Goal: Navigation & Orientation: Find specific page/section

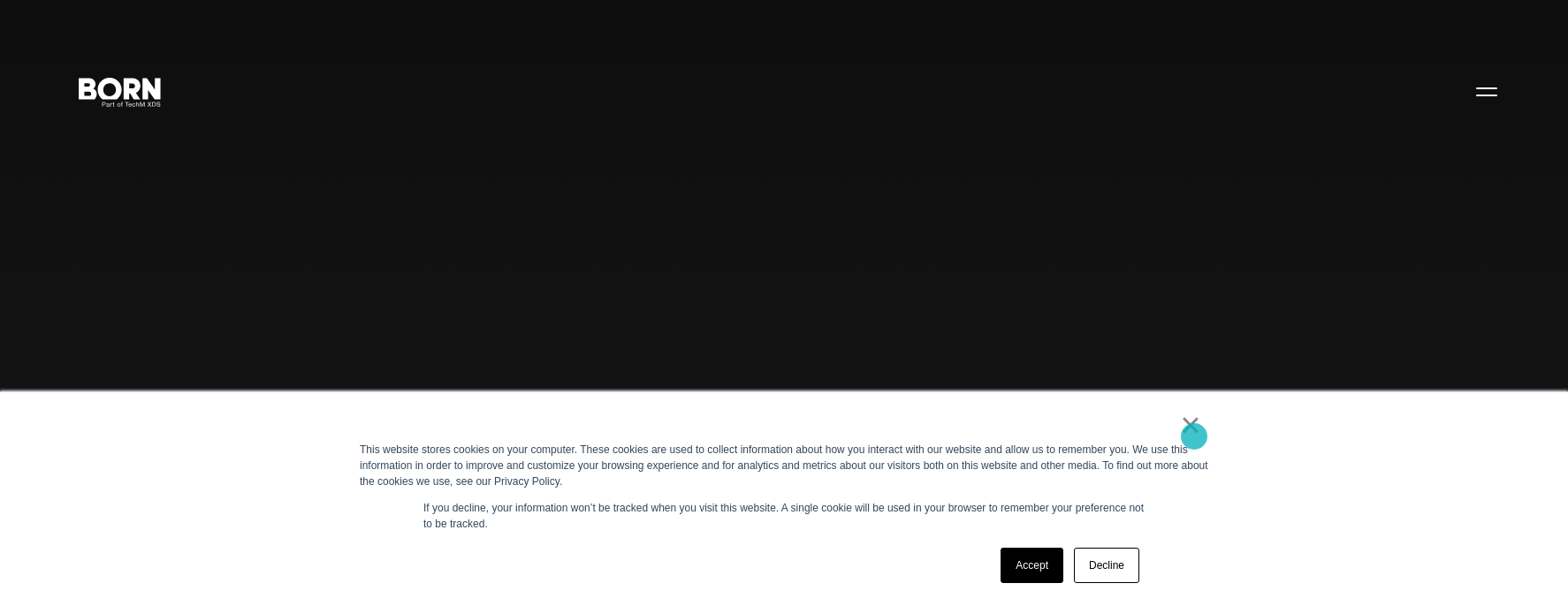
click at [1193, 442] on div "This website stores cookies on your computer. These cookies are used to collect…" at bounding box center [784, 465] width 849 height 48
click at [1186, 433] on link "×" at bounding box center [1191, 425] width 22 height 16
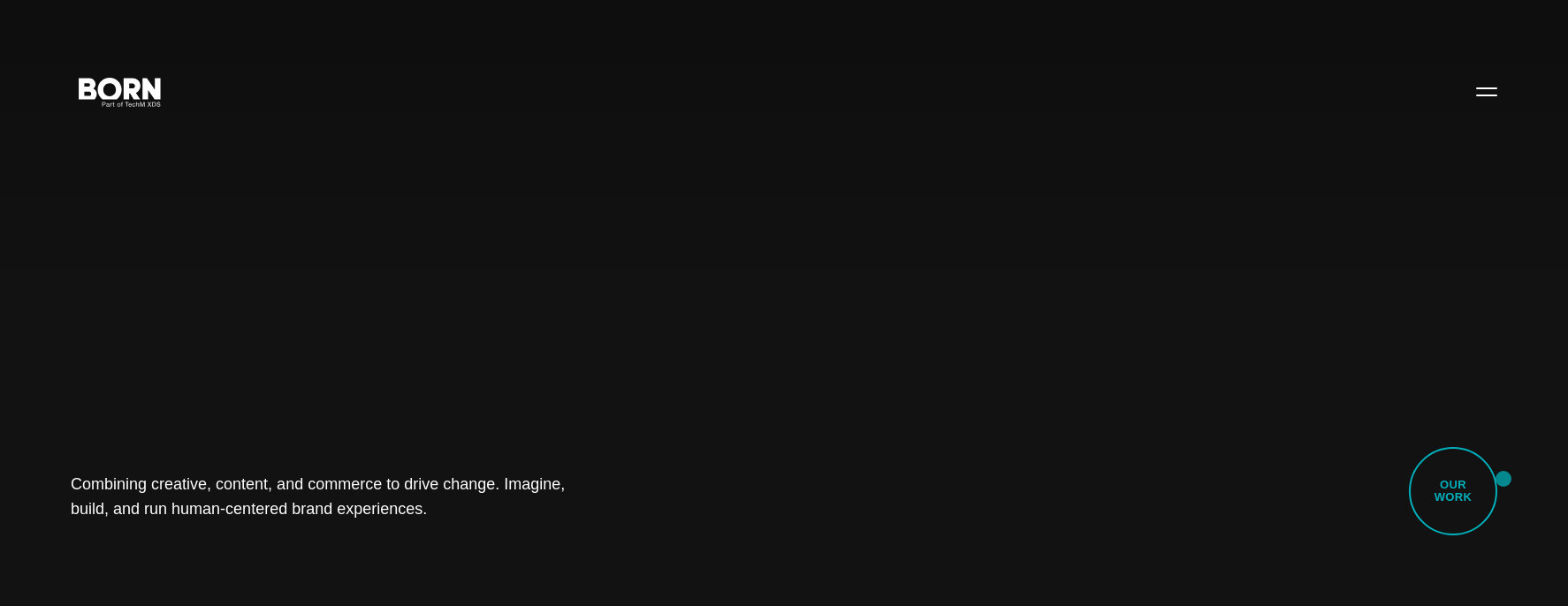
click at [1503, 479] on div "Combining creative, content, and commerce to drive change. Imagine, build, and …" at bounding box center [784, 303] width 1568 height 606
click at [1474, 480] on link "Our Work" at bounding box center [1453, 491] width 89 height 89
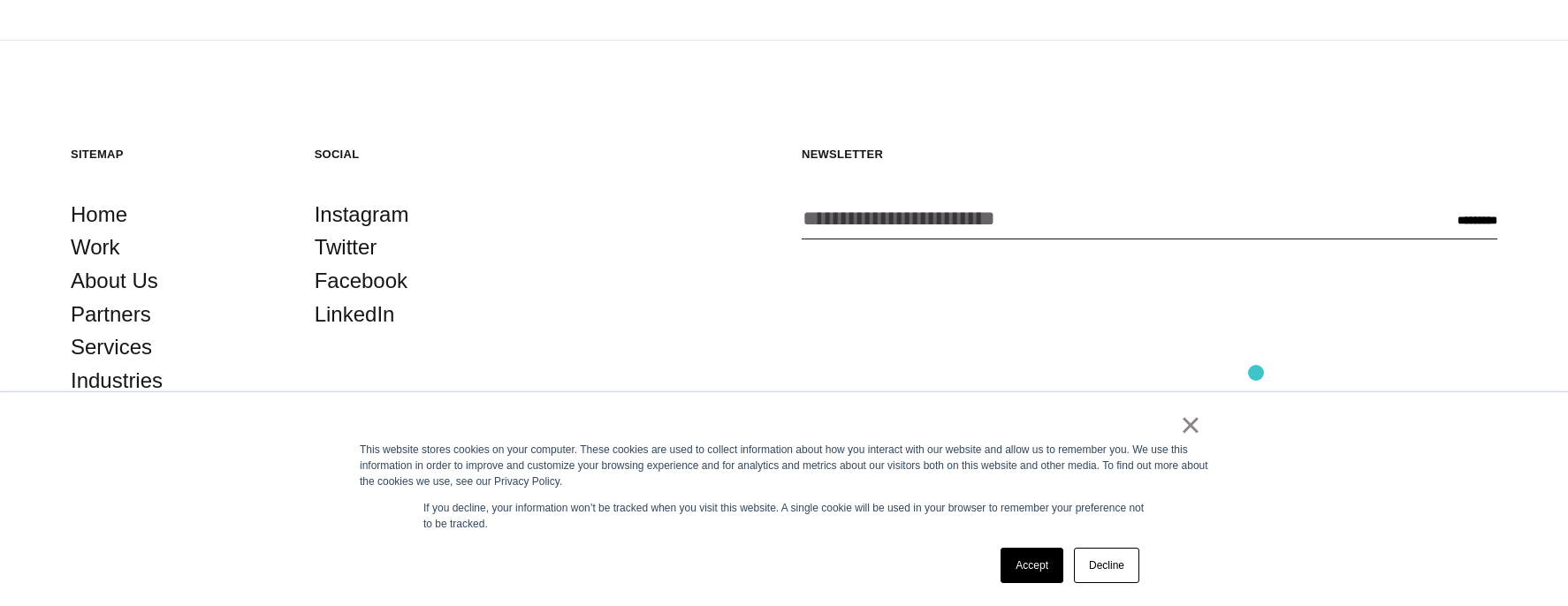
scroll to position [6292, 0]
click at [119, 284] on link "About Us" at bounding box center [115, 280] width 88 height 33
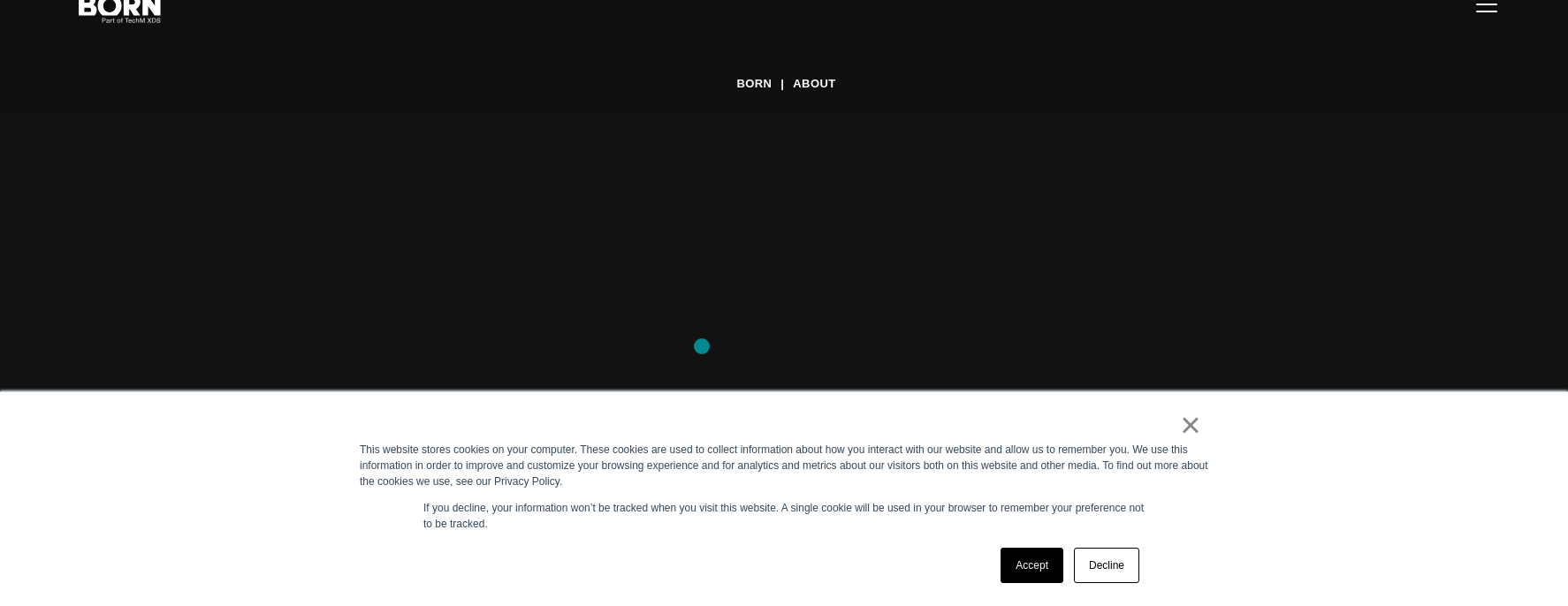
scroll to position [104, 0]
click at [1097, 584] on div "Accept Decline" at bounding box center [1070, 565] width 150 height 46
click at [1100, 577] on link "Decline" at bounding box center [1106, 565] width 65 height 35
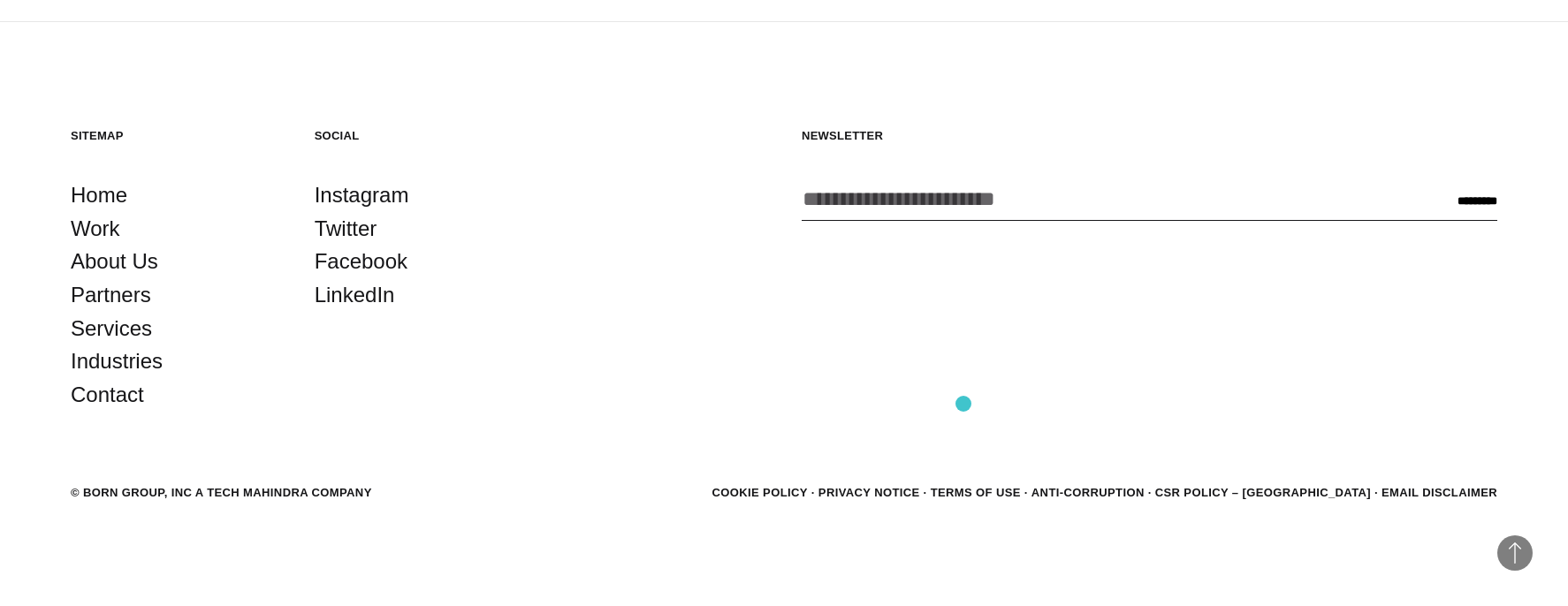
scroll to position [6169, 0]
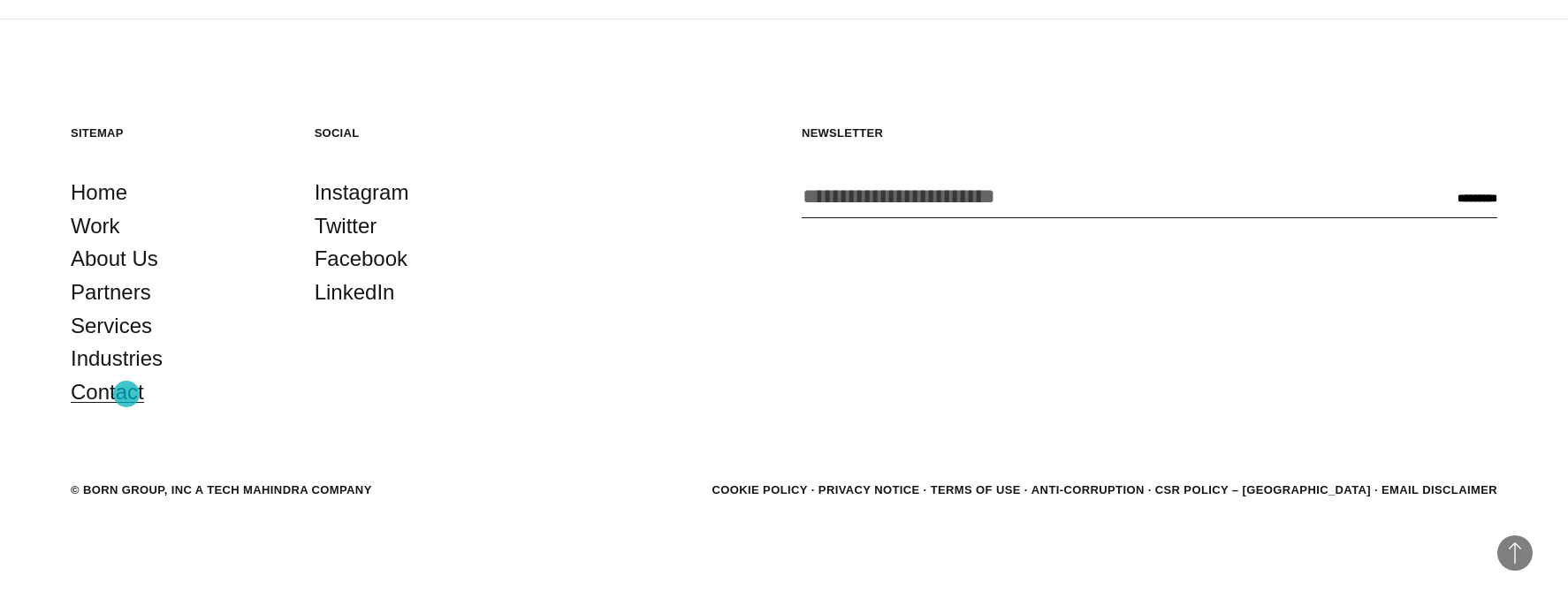
click at [126, 394] on link "Contact" at bounding box center [108, 392] width 74 height 33
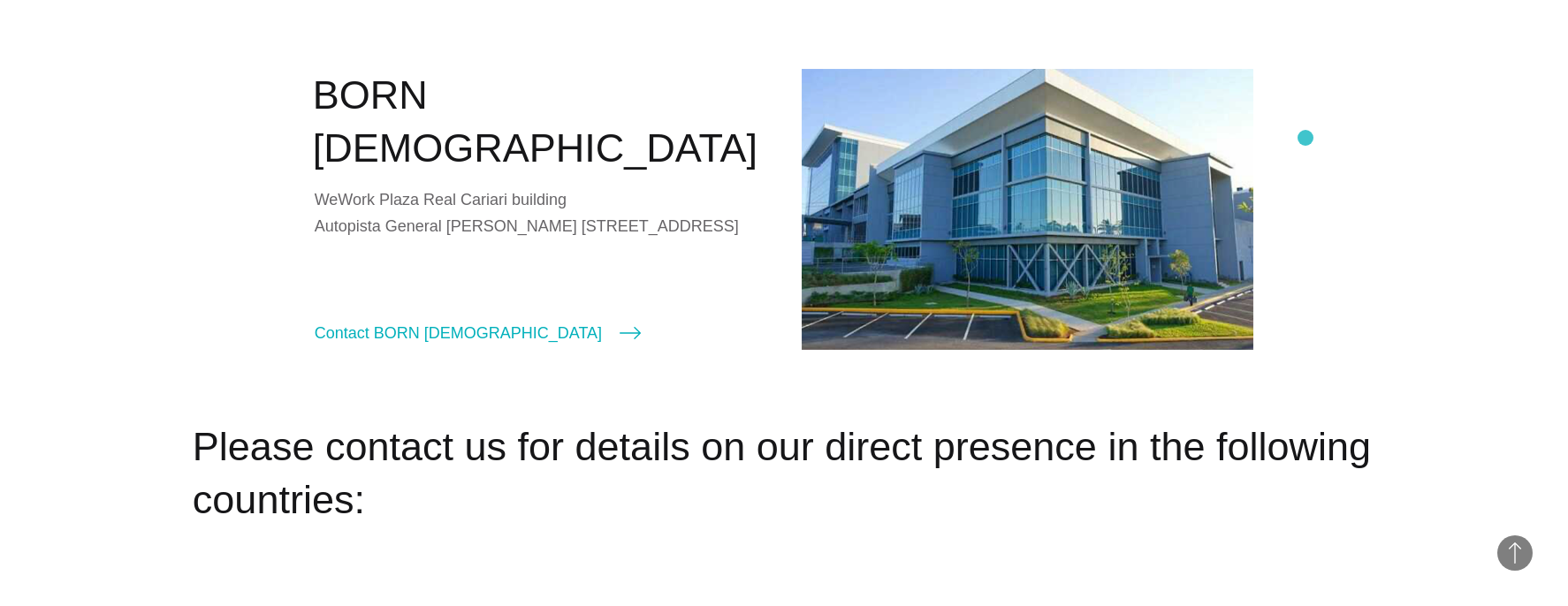
scroll to position [2480, 0]
